Goal: Task Accomplishment & Management: Manage account settings

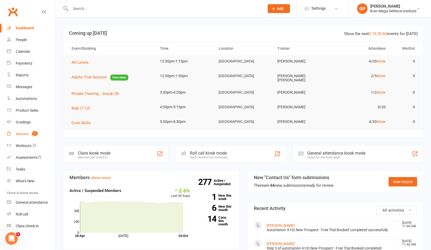
click at [23, 130] on link "Waivers 11" at bounding box center [31, 134] width 48 height 12
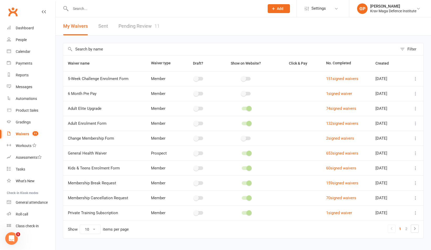
click at [151, 20] on link "Pending Review 11" at bounding box center [138, 26] width 41 height 18
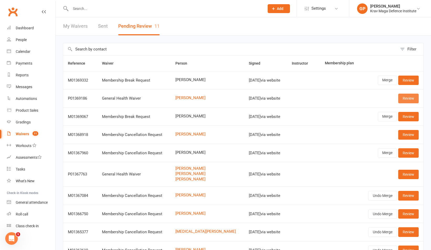
click at [400, 100] on link "Review" at bounding box center [408, 98] width 20 height 9
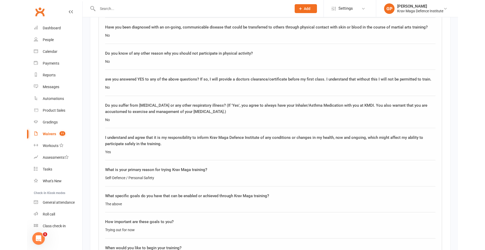
scroll to position [681, 0]
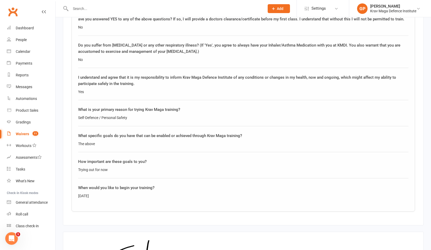
click at [42, 11] on icon at bounding box center [44, 12] width 4 height 4
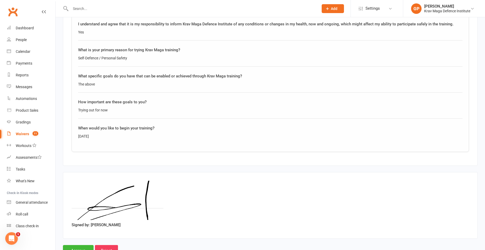
scroll to position [755, 0]
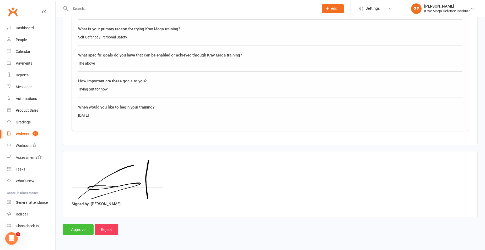
click at [76, 228] on input "Approve" at bounding box center [78, 229] width 31 height 11
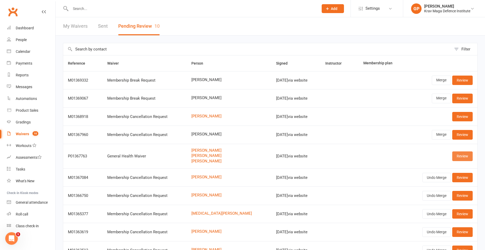
click at [430, 158] on link "Review" at bounding box center [462, 156] width 20 height 9
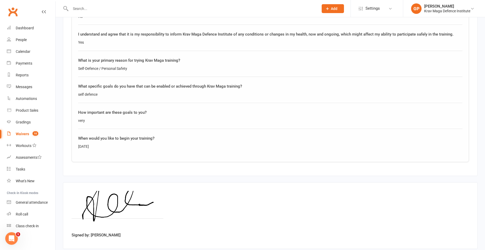
scroll to position [1125, 0]
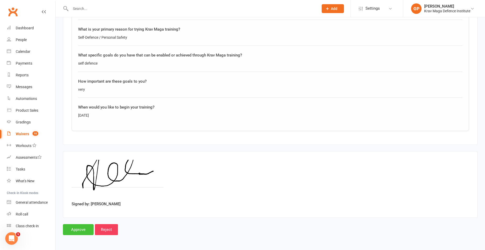
click at [83, 226] on input "Approve" at bounding box center [78, 229] width 31 height 11
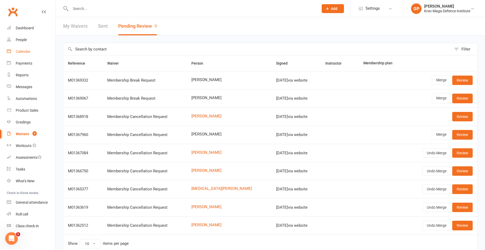
click at [22, 55] on link "Calendar" at bounding box center [31, 52] width 48 height 12
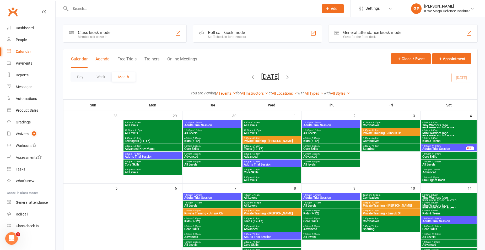
click at [106, 61] on button "Agenda" at bounding box center [102, 62] width 14 height 11
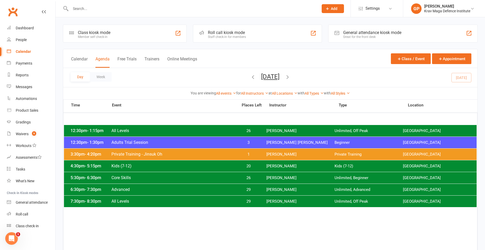
click at [250, 76] on icon "button" at bounding box center [253, 77] width 6 height 6
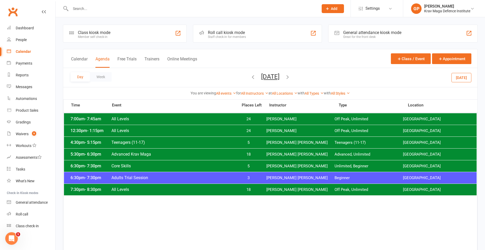
click at [290, 75] on icon "button" at bounding box center [287, 77] width 6 height 6
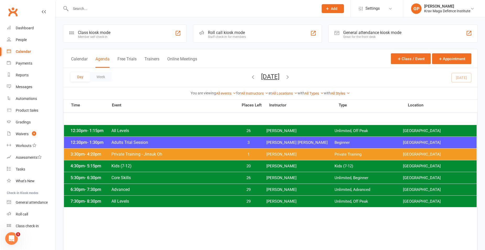
click at [241, 140] on div "12:30pm - 1:30pm Adults Trial Session 3 [PERSON_NAME] [PERSON_NAME] Beginner [G…" at bounding box center [270, 143] width 412 height 12
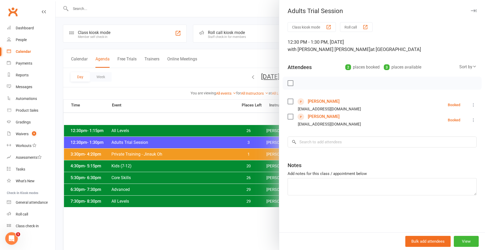
click at [316, 100] on link "[PERSON_NAME]" at bounding box center [324, 101] width 32 height 8
click at [317, 117] on link "[PERSON_NAME]" at bounding box center [324, 117] width 32 height 8
click at [133, 82] on div at bounding box center [270, 125] width 429 height 250
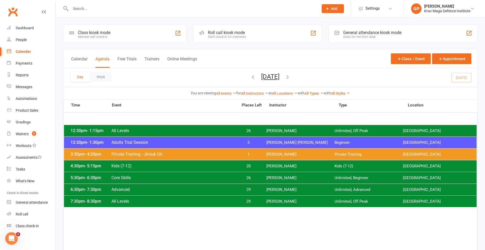
click at [166, 144] on span "Adults Trial Session" at bounding box center [173, 142] width 124 height 5
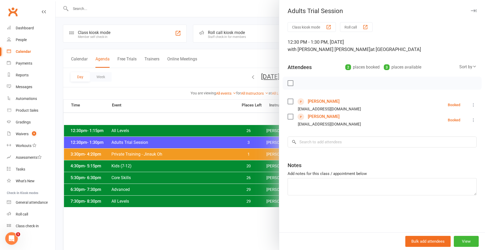
click at [187, 116] on div at bounding box center [270, 125] width 429 height 250
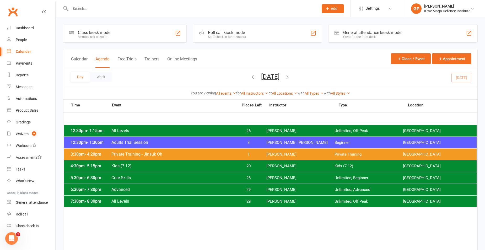
click at [188, 132] on span "All Levels" at bounding box center [173, 130] width 124 height 5
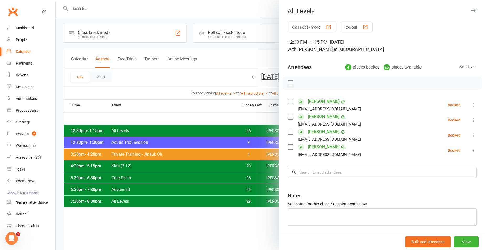
click at [162, 78] on div at bounding box center [270, 125] width 429 height 250
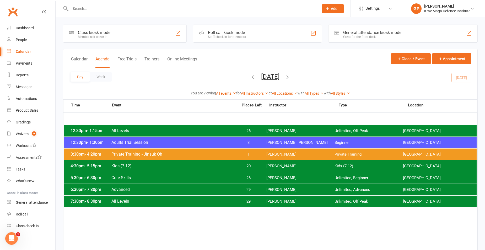
click at [240, 177] on span "26" at bounding box center [249, 178] width 28 height 5
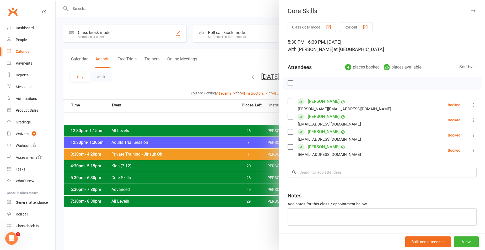
click at [168, 108] on div at bounding box center [270, 125] width 429 height 250
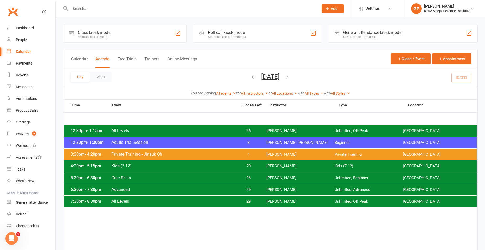
click at [272, 188] on span "[PERSON_NAME]" at bounding box center [300, 190] width 68 height 5
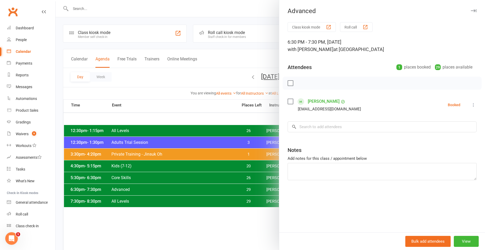
click at [162, 84] on div at bounding box center [270, 125] width 429 height 250
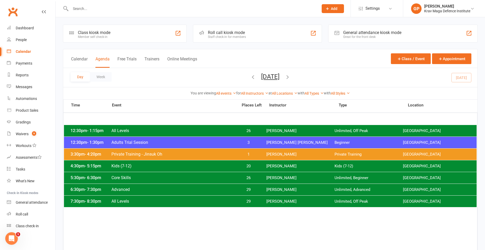
click at [111, 9] on input "text" at bounding box center [192, 8] width 246 height 7
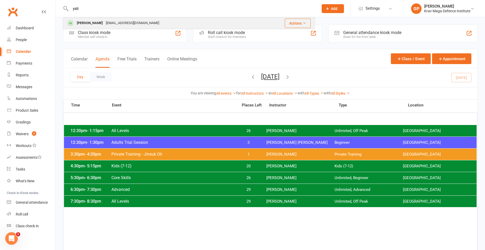
type input "yidi"
click at [115, 25] on div "[EMAIL_ADDRESS][DOMAIN_NAME]" at bounding box center [132, 23] width 56 height 8
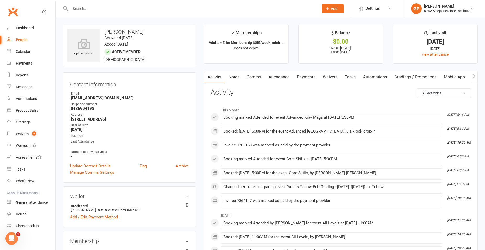
click at [308, 77] on link "Payments" at bounding box center [306, 77] width 26 height 12
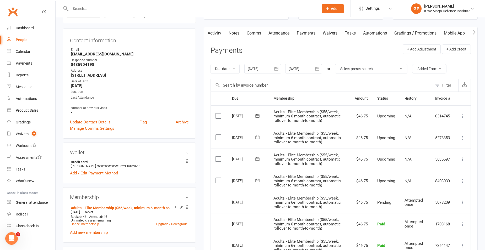
scroll to position [52, 0]
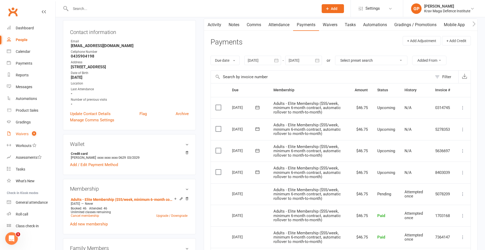
click at [31, 140] on link "Waivers 9" at bounding box center [31, 134] width 48 height 12
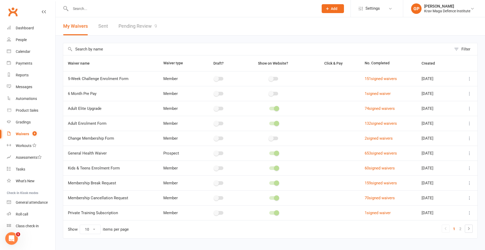
click at [128, 23] on link "Pending Review 9" at bounding box center [137, 26] width 39 height 18
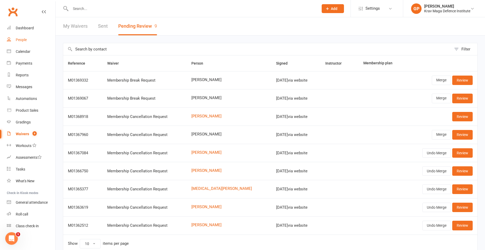
click at [29, 34] on link "People" at bounding box center [31, 40] width 48 height 12
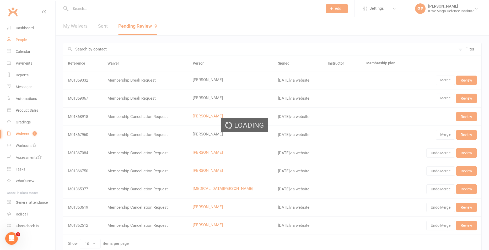
select select "100"
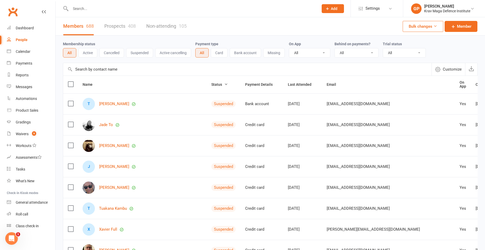
click at [21, 44] on link "People" at bounding box center [31, 40] width 48 height 12
click at [25, 59] on link "Payments" at bounding box center [31, 64] width 48 height 12
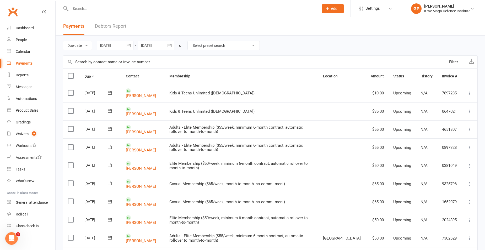
click at [116, 26] on link "Debtors Report" at bounding box center [110, 26] width 31 height 18
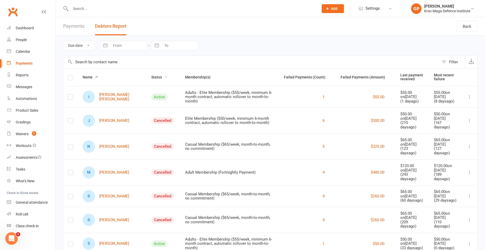
click at [151, 77] on span "Status" at bounding box center [159, 77] width 17 height 4
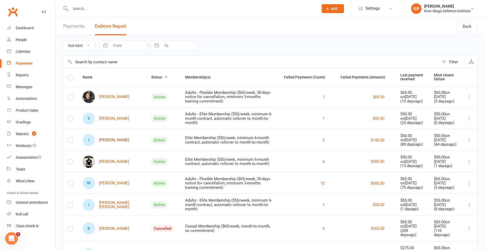
click at [118, 141] on link "I [PERSON_NAME]" at bounding box center [106, 140] width 47 height 12
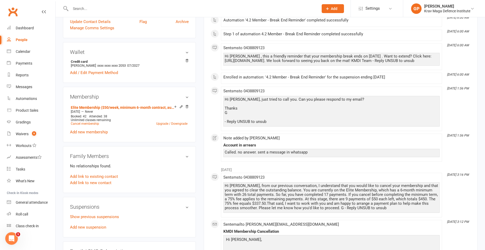
scroll to position [157, 0]
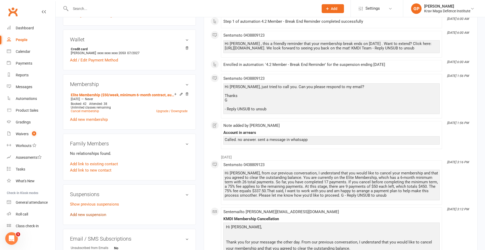
click at [90, 214] on link "Add new suspension" at bounding box center [88, 215] width 36 height 5
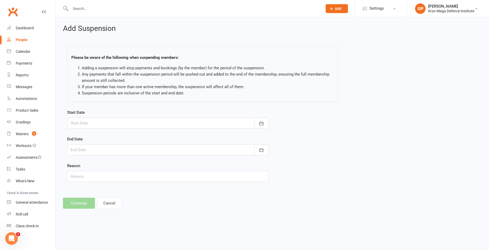
click at [90, 125] on div at bounding box center [167, 123] width 201 height 11
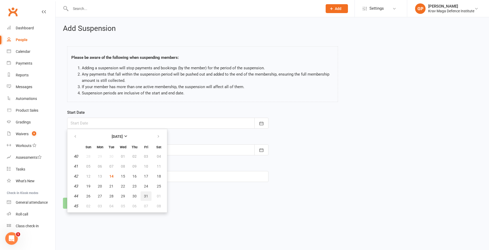
click at [149, 194] on button "31" at bounding box center [145, 196] width 11 height 9
type input "[DATE]"
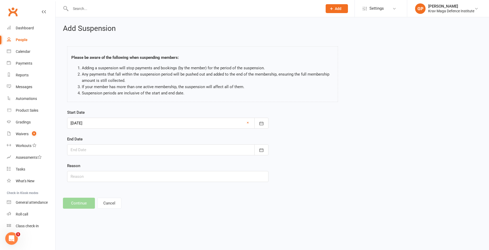
click at [98, 148] on div at bounding box center [167, 150] width 201 height 11
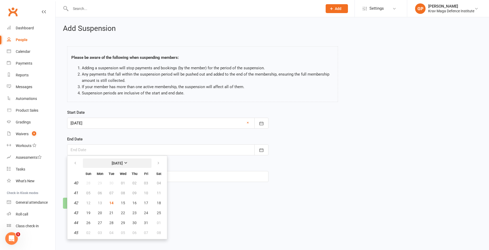
click at [141, 164] on button "[DATE]" at bounding box center [117, 163] width 69 height 9
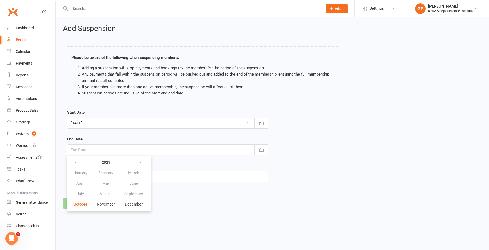
click at [109, 119] on div at bounding box center [167, 123] width 201 height 11
click at [147, 126] on div at bounding box center [167, 123] width 201 height 11
click at [170, 126] on div at bounding box center [167, 123] width 201 height 11
click at [111, 165] on button "2025" at bounding box center [105, 162] width 26 height 9
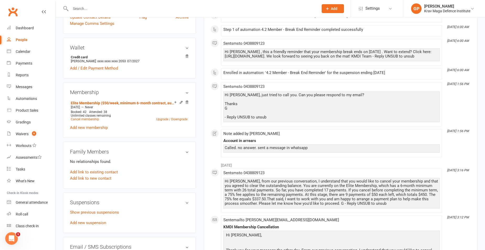
scroll to position [183, 0]
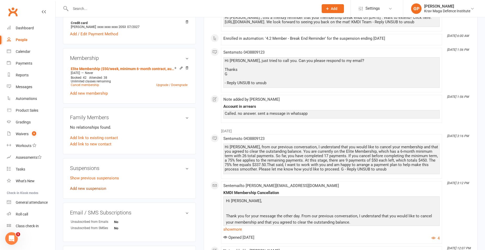
click at [83, 187] on link "Add new suspension" at bounding box center [88, 189] width 36 height 5
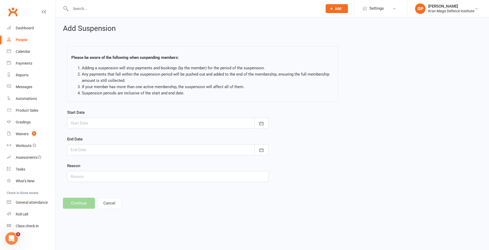
click at [138, 124] on div at bounding box center [167, 123] width 201 height 11
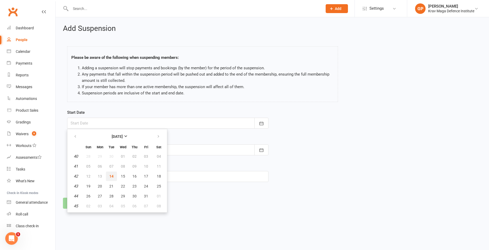
click at [113, 175] on span "14" at bounding box center [111, 176] width 4 height 4
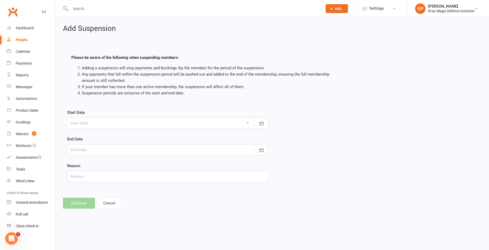
type input "[DATE]"
click at [100, 148] on div at bounding box center [167, 150] width 201 height 11
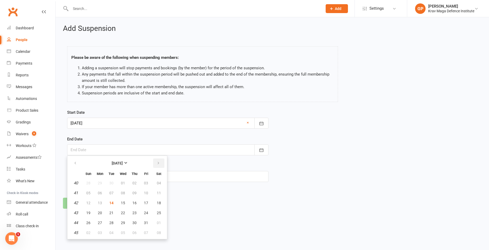
click at [162, 164] on button "button" at bounding box center [158, 163] width 11 height 9
click at [89, 232] on span "30" at bounding box center [88, 233] width 4 height 4
type input "[DATE]"
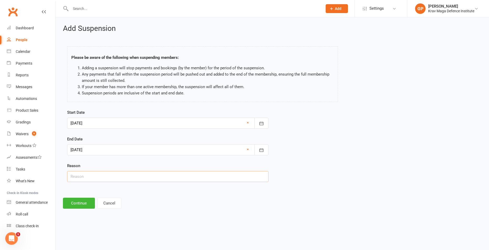
click at [83, 179] on input "text" at bounding box center [167, 176] width 201 height 11
type input "forced suspension. financial."
click at [83, 208] on button "Continue" at bounding box center [79, 203] width 32 height 11
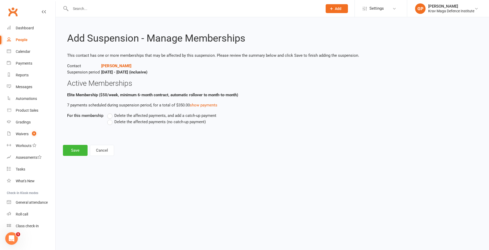
click at [111, 122] on label "Delete the affected payments (no catch-up payment)" at bounding box center [156, 122] width 98 height 6
click at [111, 119] on input "Delete the affected payments (no catch-up payment)" at bounding box center [108, 119] width 3 height 0
click at [69, 147] on button "Save" at bounding box center [75, 150] width 25 height 11
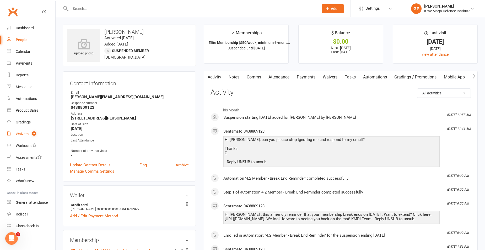
click at [21, 135] on div "Waivers" at bounding box center [22, 134] width 13 height 4
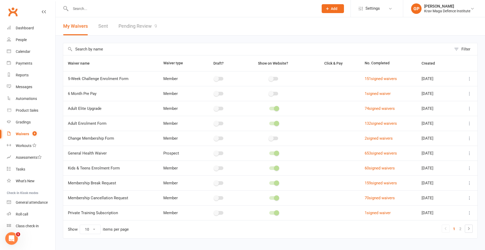
click at [144, 26] on link "Pending Review 9" at bounding box center [137, 26] width 39 height 18
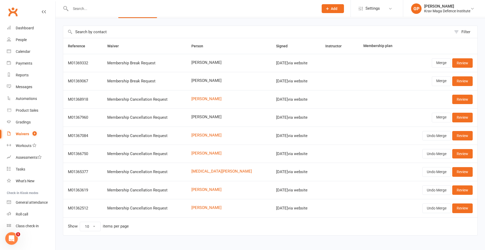
scroll to position [25, 0]
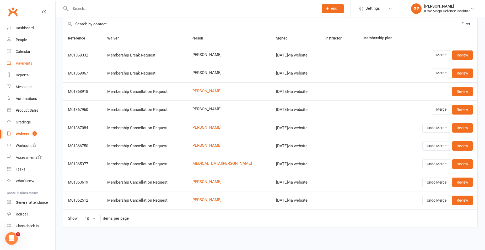
click at [25, 67] on link "Payments" at bounding box center [31, 64] width 48 height 12
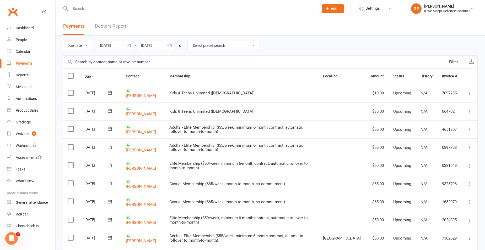
click at [123, 22] on link "Debtors Report" at bounding box center [110, 26] width 31 height 18
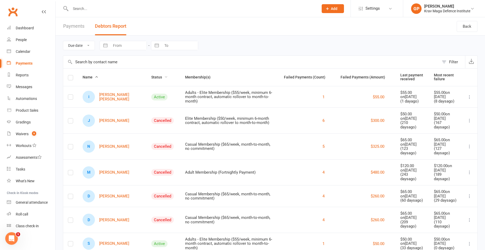
click at [152, 78] on span "Status" at bounding box center [159, 77] width 17 height 4
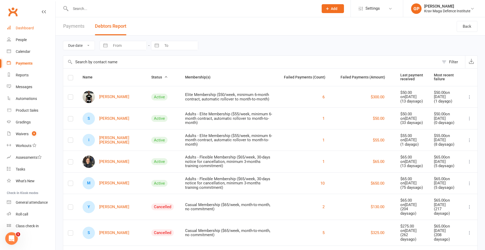
click at [26, 28] on div "Dashboard" at bounding box center [25, 28] width 18 height 4
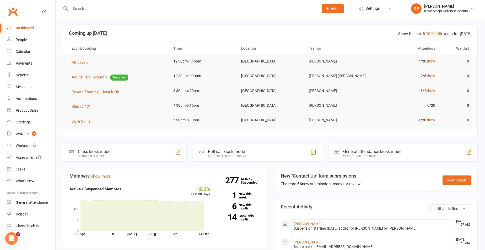
click at [430, 171] on section "New "Contact Us" form submissions There are 66 new submissions ready for review…" at bounding box center [375, 180] width 203 height 23
click at [430, 179] on link "View Report" at bounding box center [456, 180] width 29 height 9
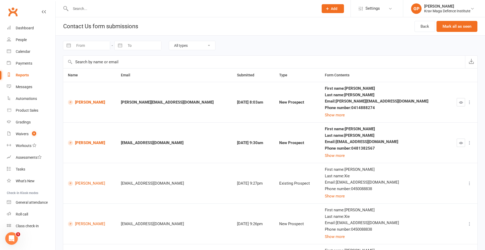
scroll to position [26, 0]
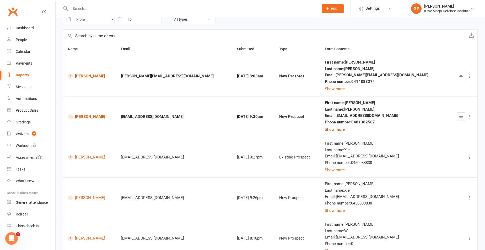
click at [344, 128] on button "Show more" at bounding box center [335, 130] width 20 height 6
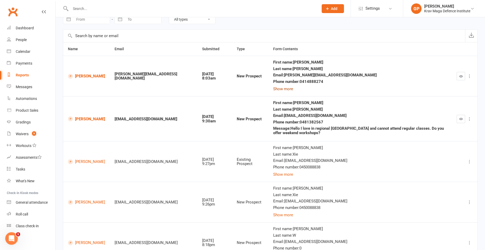
click at [282, 87] on button "Show more" at bounding box center [283, 89] width 20 height 6
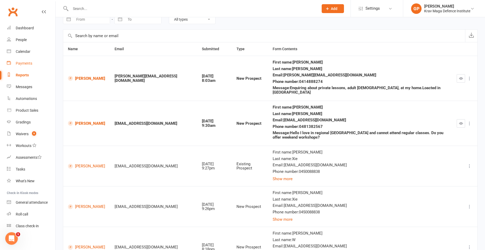
click at [31, 60] on link "Payments" at bounding box center [31, 64] width 48 height 12
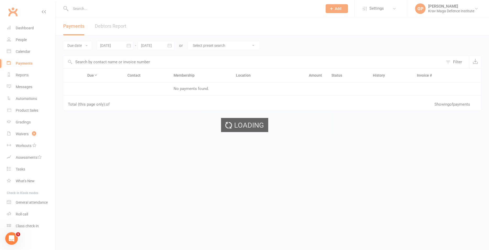
click at [29, 41] on div "Loading" at bounding box center [244, 125] width 489 height 250
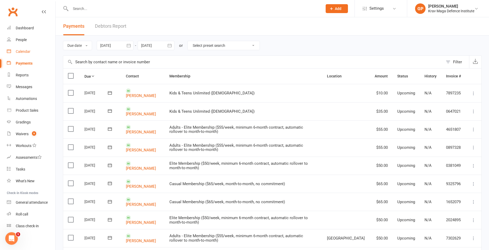
click at [27, 54] on link "Calendar" at bounding box center [31, 52] width 48 height 12
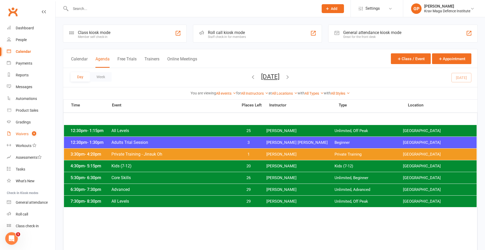
click at [21, 135] on div "Waivers" at bounding box center [22, 134] width 13 height 4
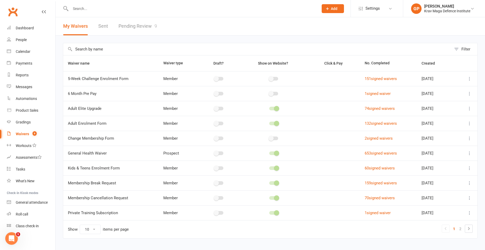
click at [151, 27] on link "Pending Review 9" at bounding box center [137, 26] width 39 height 18
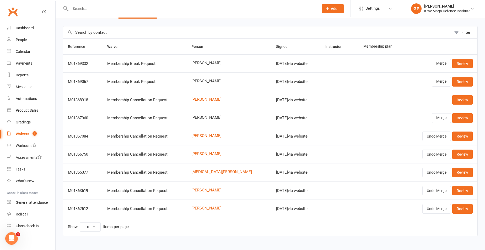
scroll to position [25, 0]
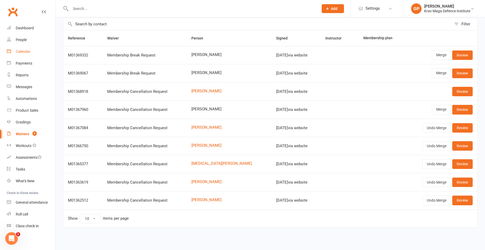
click at [37, 48] on link "Calendar" at bounding box center [31, 52] width 48 height 12
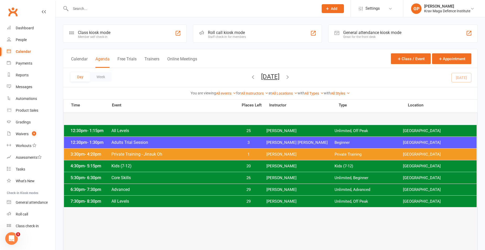
click at [232, 124] on div at bounding box center [270, 154] width 412 height 83
click at [233, 131] on span "All Levels" at bounding box center [173, 130] width 124 height 5
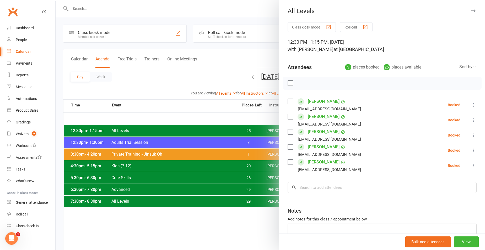
click at [237, 53] on div at bounding box center [270, 125] width 429 height 250
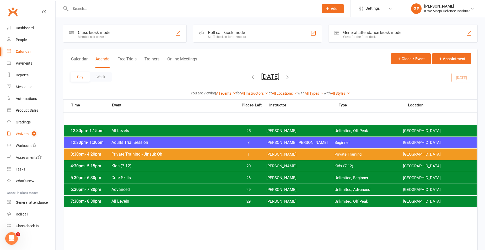
click at [12, 136] on link "Waivers 9" at bounding box center [31, 134] width 48 height 12
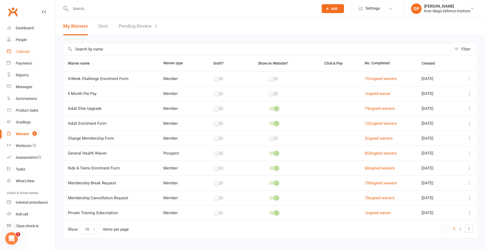
click at [25, 52] on div "Calendar" at bounding box center [23, 52] width 15 height 4
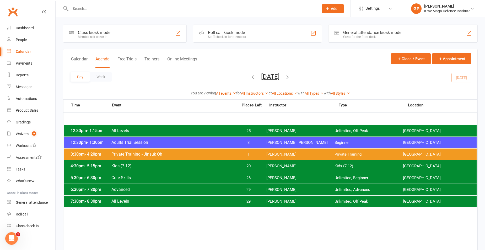
click at [214, 130] on span "All Levels" at bounding box center [173, 130] width 124 height 5
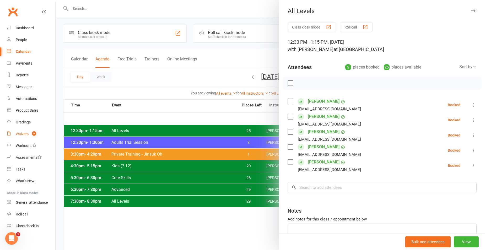
click at [23, 133] on div "Waivers" at bounding box center [22, 134] width 13 height 4
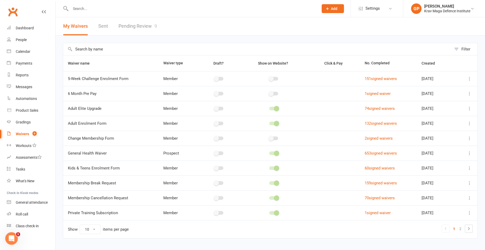
click at [145, 26] on link "Pending Review 9" at bounding box center [137, 26] width 39 height 18
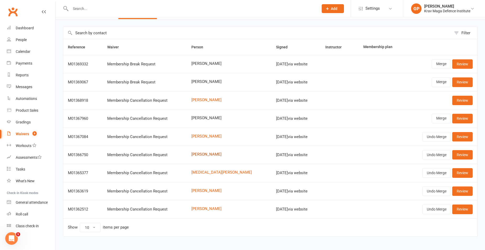
scroll to position [25, 0]
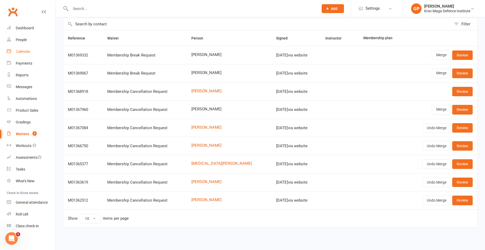
click at [18, 52] on div "Calendar" at bounding box center [23, 52] width 15 height 4
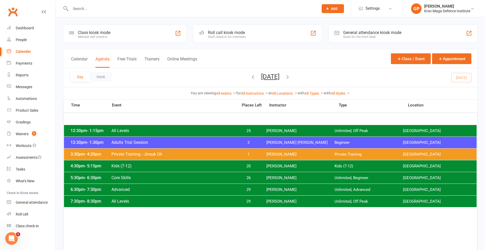
click at [207, 142] on span "Adults Trial Session" at bounding box center [173, 142] width 124 height 5
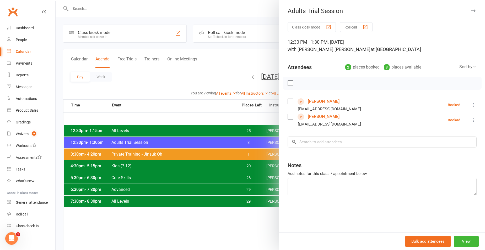
click at [430, 121] on icon at bounding box center [472, 120] width 5 height 5
click at [430, 151] on link "Check in" at bounding box center [445, 151] width 61 height 10
click at [173, 75] on div at bounding box center [270, 125] width 429 height 250
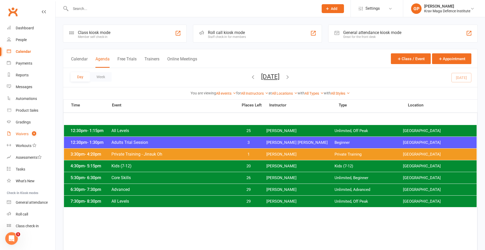
click at [30, 134] on count-badge "9" at bounding box center [32, 134] width 7 height 4
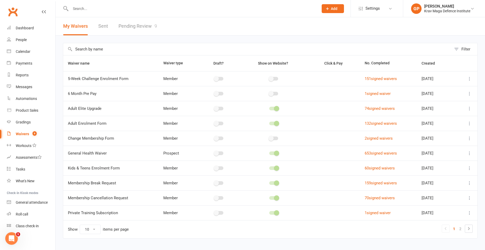
click at [127, 22] on link "Pending Review 9" at bounding box center [137, 26] width 39 height 18
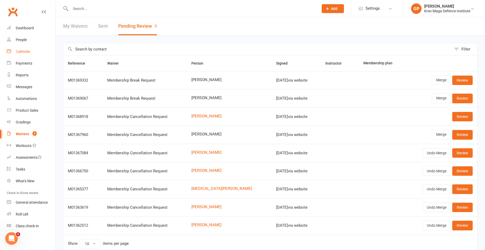
click at [32, 51] on link "Calendar" at bounding box center [31, 52] width 48 height 12
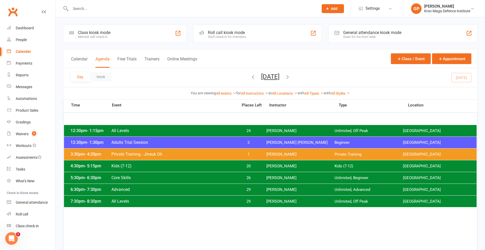
click at [115, 9] on input "text" at bounding box center [192, 8] width 246 height 7
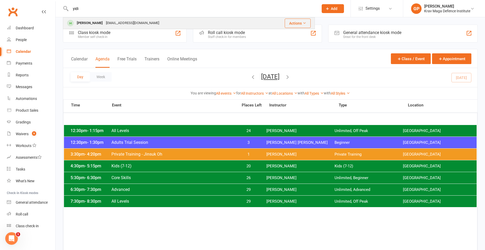
type input "yidi"
click at [119, 26] on div "[EMAIL_ADDRESS][DOMAIN_NAME]" at bounding box center [132, 23] width 56 height 8
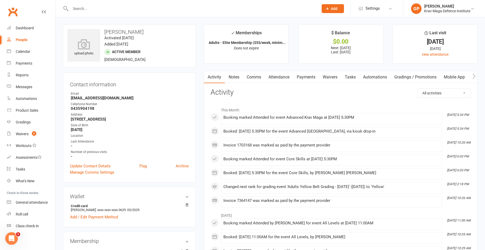
click at [231, 77] on link "Notes" at bounding box center [234, 77] width 18 height 12
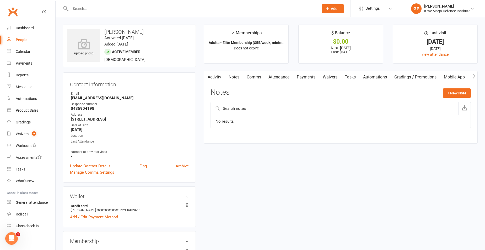
click at [283, 105] on input "text" at bounding box center [334, 108] width 247 height 13
click at [430, 92] on button "+ New Note" at bounding box center [456, 93] width 28 height 9
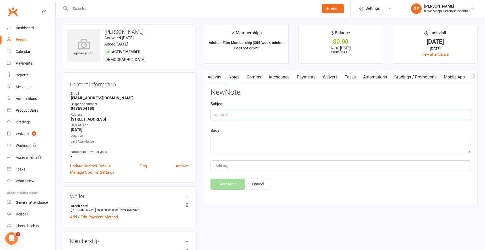
click at [264, 119] on input "text" at bounding box center [340, 114] width 260 height 11
type input "PERFORMANCE"
click at [261, 157] on div "New Note Subject PERFORMANCE Body Add tag Save Note Cancel" at bounding box center [340, 139] width 260 height 101
click at [259, 146] on textarea at bounding box center [340, 144] width 260 height 17
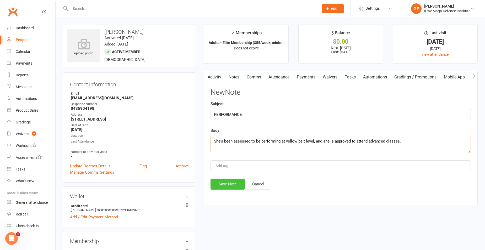
type textarea "She's been assessed to be performing at yellow belt level, and she is approved …"
click at [226, 181] on button "Save Note" at bounding box center [227, 184] width 34 height 11
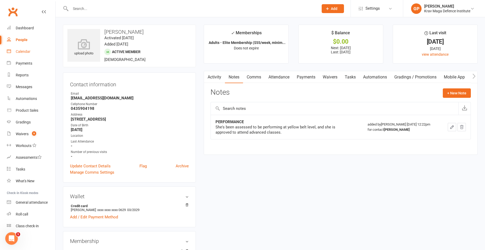
click at [20, 56] on link "Calendar" at bounding box center [31, 52] width 48 height 12
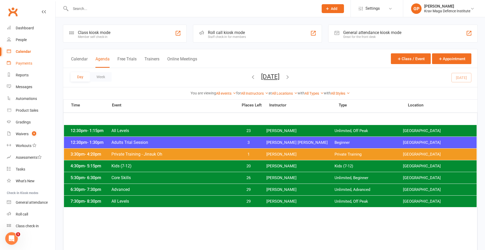
click at [33, 58] on link "Payments" at bounding box center [31, 64] width 48 height 12
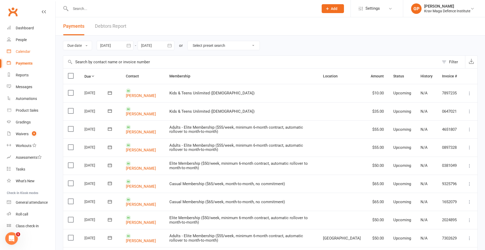
click at [23, 51] on div "Calendar" at bounding box center [23, 52] width 15 height 4
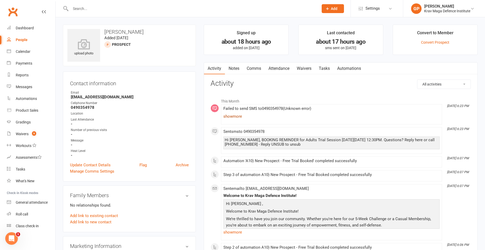
click at [231, 115] on link "show more" at bounding box center [331, 116] width 216 height 7
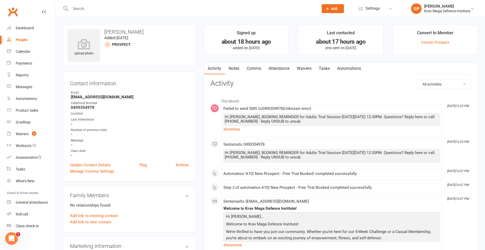
click at [304, 72] on link "Waivers" at bounding box center [304, 69] width 22 height 12
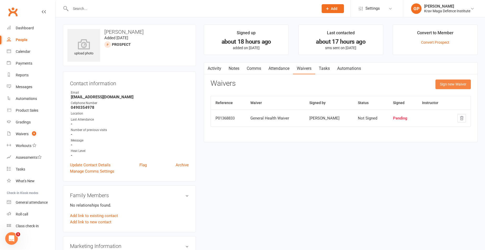
click at [447, 87] on button "Sign new Waiver" at bounding box center [452, 84] width 35 height 9
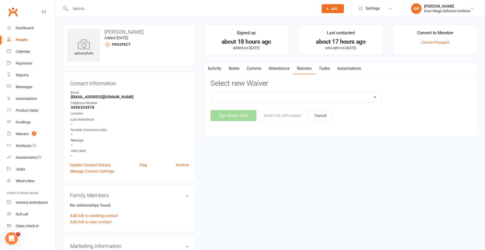
click at [270, 98] on select "5-Week Challenge Enrolment Form 6 Month Pre Pay Adult Elite Upgrade Adult Enrol…" at bounding box center [296, 97] width 170 height 10
select select "11555"
click at [211, 92] on select "5-Week Challenge Enrolment Form 6 Month Pre Pay Adult Elite Upgrade Adult Enrol…" at bounding box center [296, 97] width 170 height 10
click at [281, 113] on button "Send Link to Prospect" at bounding box center [282, 115] width 50 height 11
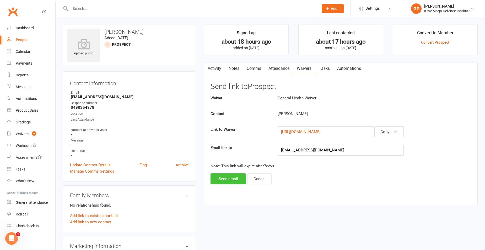
click at [245, 176] on button "Send email" at bounding box center [228, 179] width 36 height 11
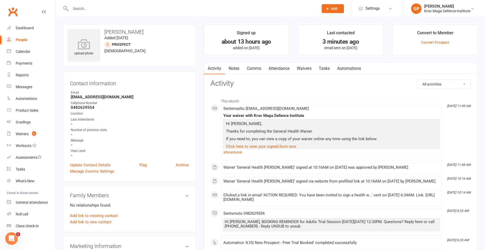
click at [307, 67] on link "Waivers" at bounding box center [304, 69] width 22 height 12
